Goal: Transaction & Acquisition: Purchase product/service

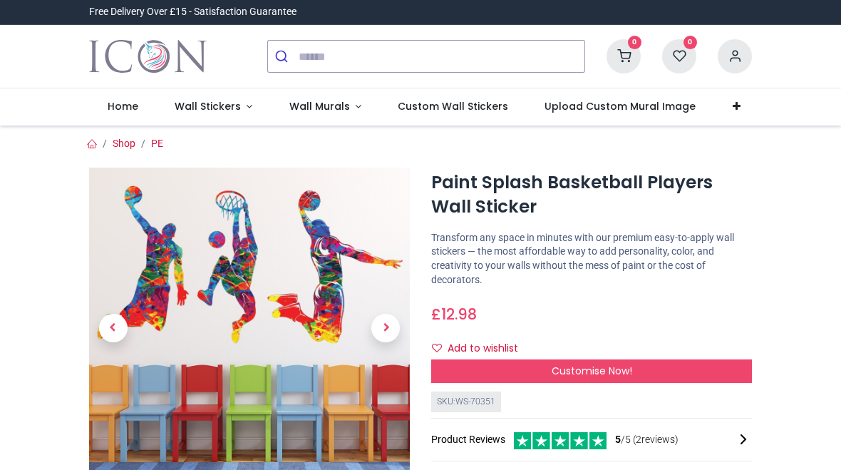
click at [646, 370] on div "Customise Now!" at bounding box center [591, 371] width 321 height 24
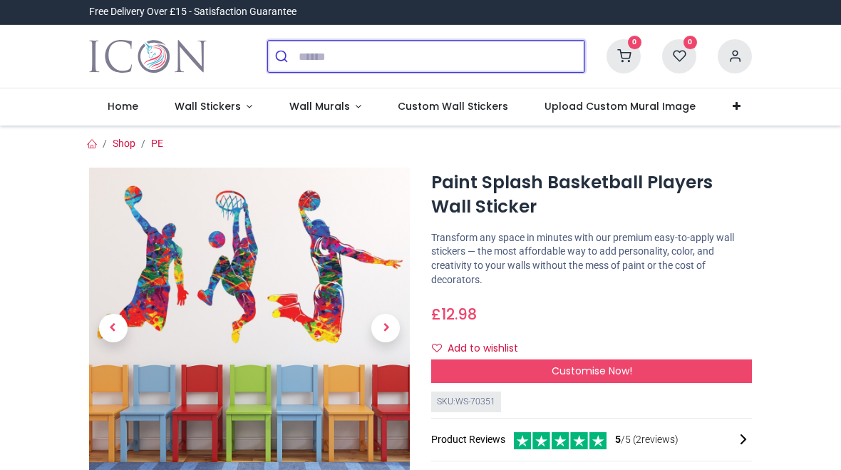
click at [315, 58] on input "search" at bounding box center [442, 56] width 286 height 31
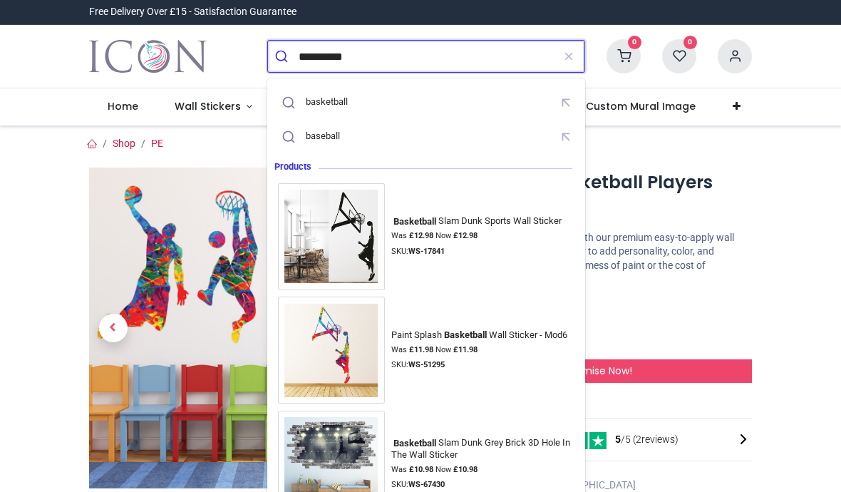
type input "**********"
click at [283, 56] on button "submit" at bounding box center [283, 56] width 31 height 31
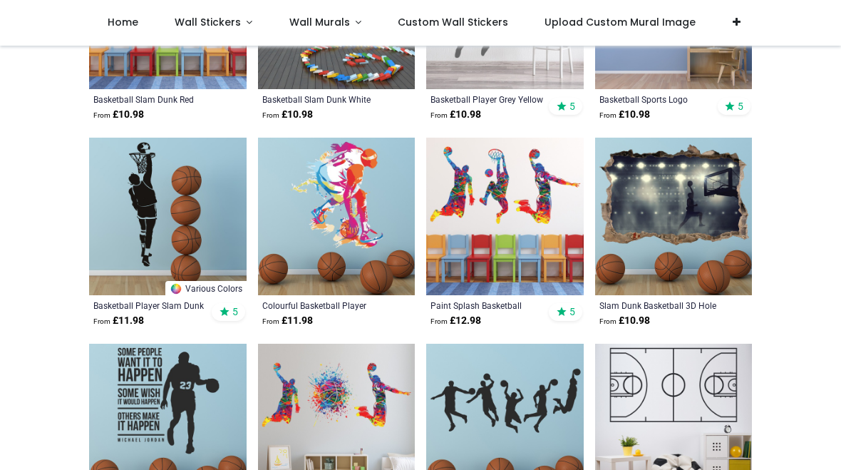
scroll to position [904, 0]
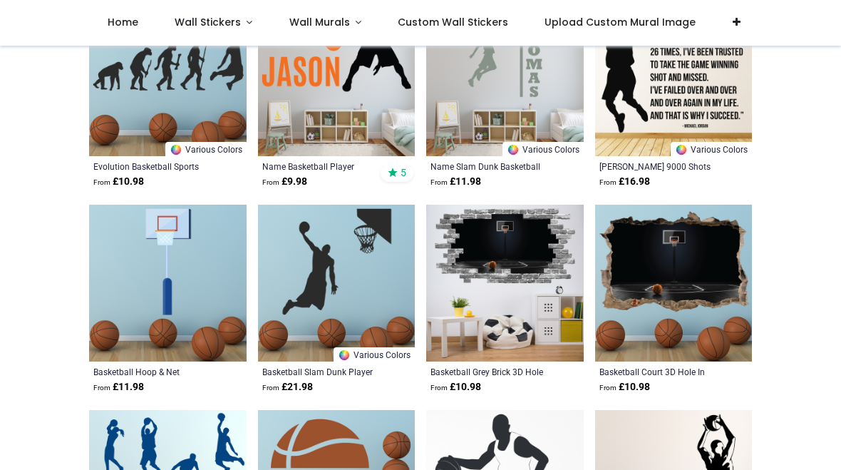
scroll to position [1865, 0]
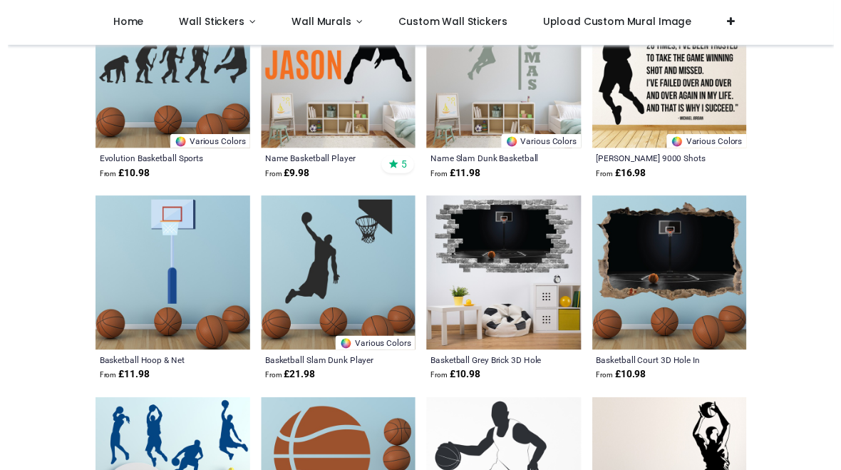
scroll to position [1869, 0]
